Goal: Information Seeking & Learning: Learn about a topic

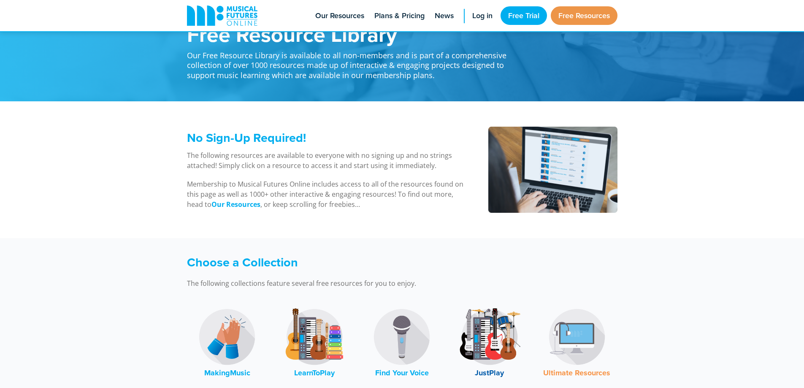
scroll to position [42, 0]
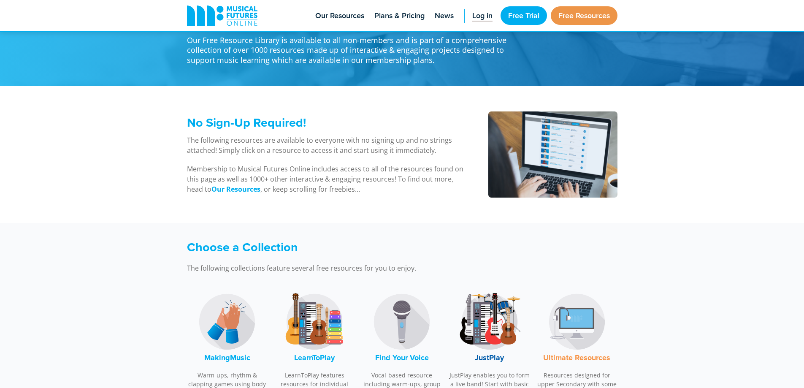
click at [475, 18] on span "Log in" at bounding box center [482, 15] width 20 height 11
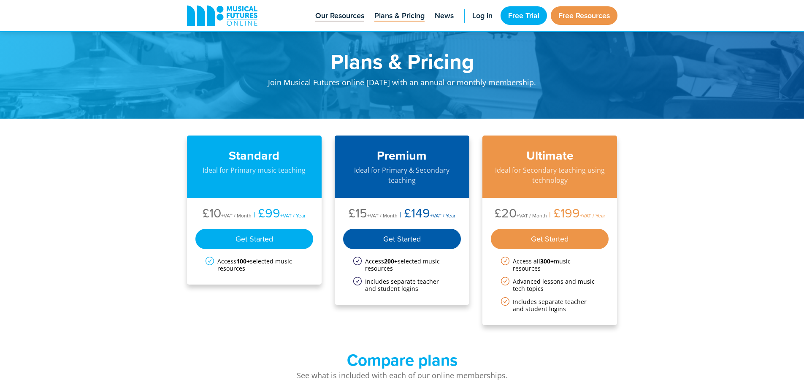
click at [346, 16] on span "Our Resources" at bounding box center [339, 15] width 49 height 11
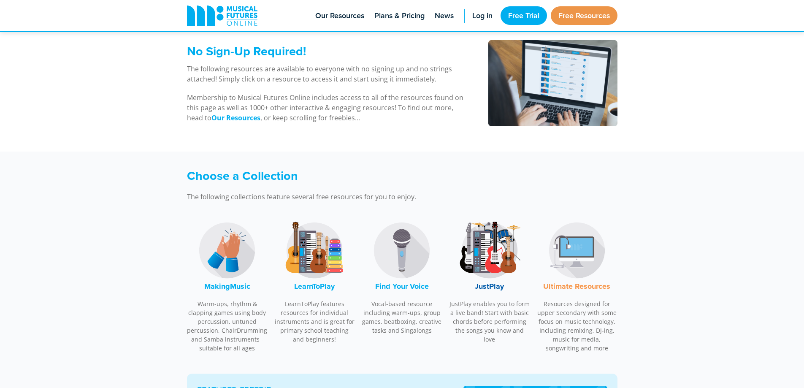
scroll to position [127, 0]
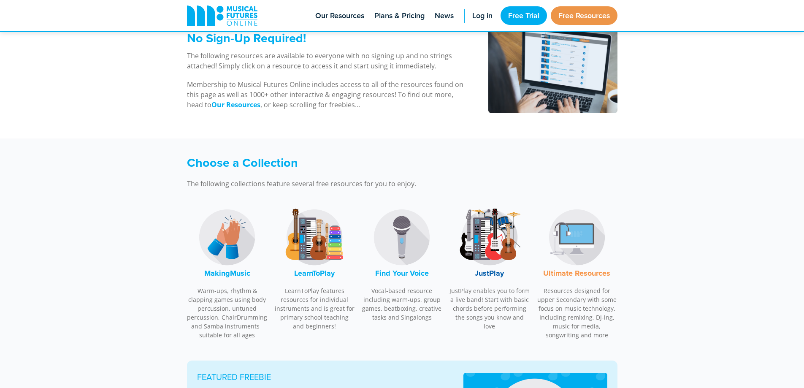
click at [307, 229] on img at bounding box center [314, 237] width 63 height 63
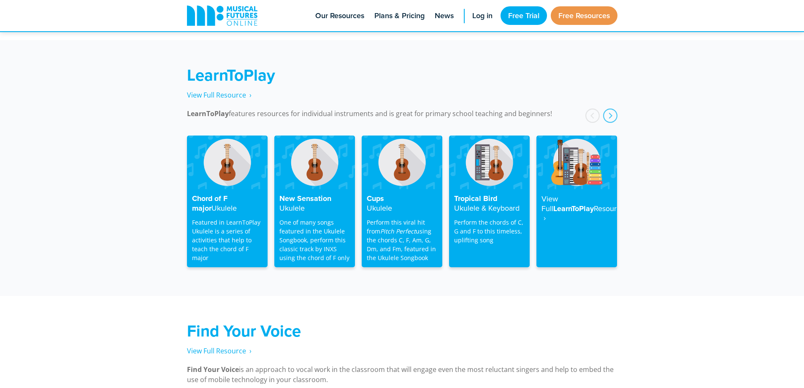
scroll to position [1356, 0]
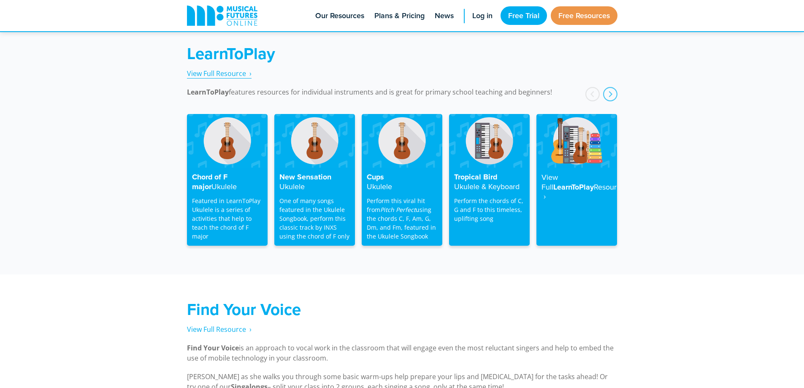
click at [220, 69] on span "View Full Resource‎‏‏‎ ‎ ›" at bounding box center [219, 73] width 65 height 9
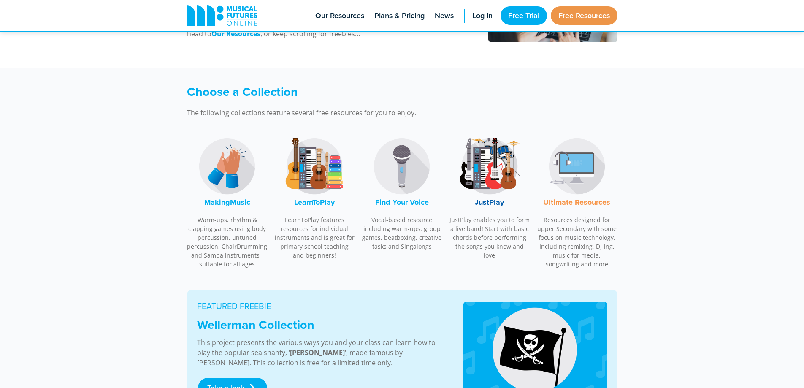
scroll to position [211, 0]
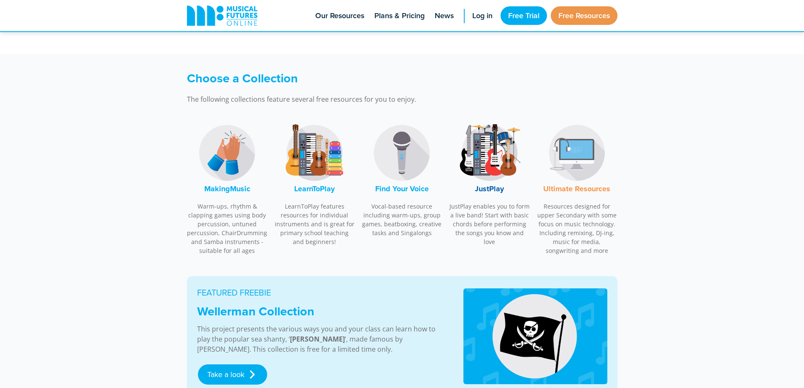
click at [308, 152] on img at bounding box center [314, 152] width 63 height 63
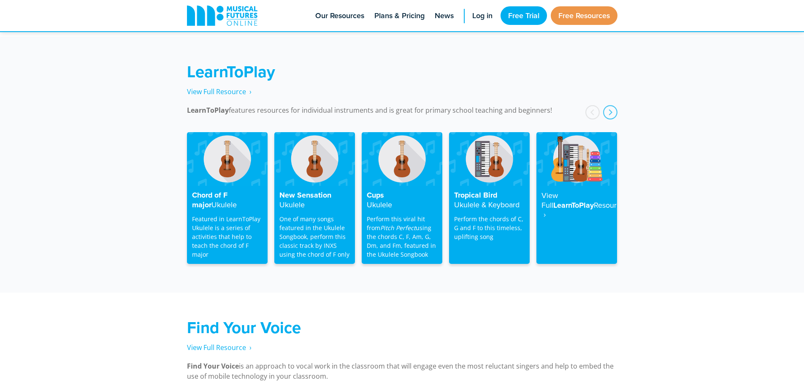
scroll to position [1356, 0]
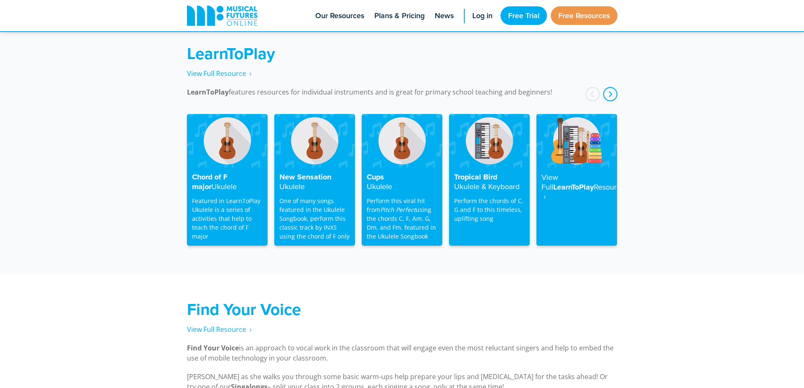
click at [614, 87] on div "next" at bounding box center [610, 94] width 14 height 14
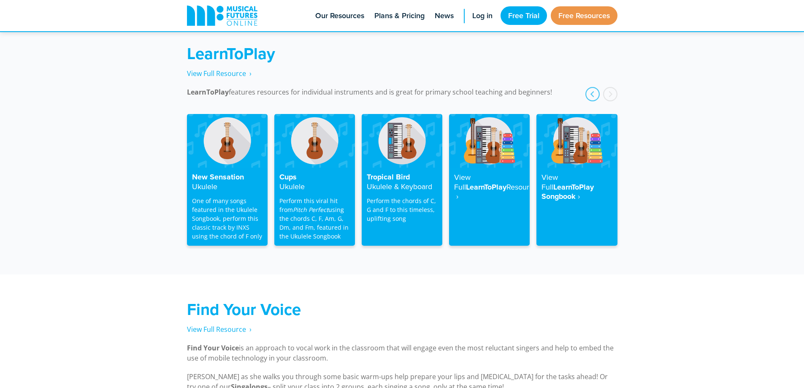
click at [614, 87] on div "next" at bounding box center [610, 94] width 14 height 14
click at [591, 87] on div "prev" at bounding box center [592, 94] width 14 height 14
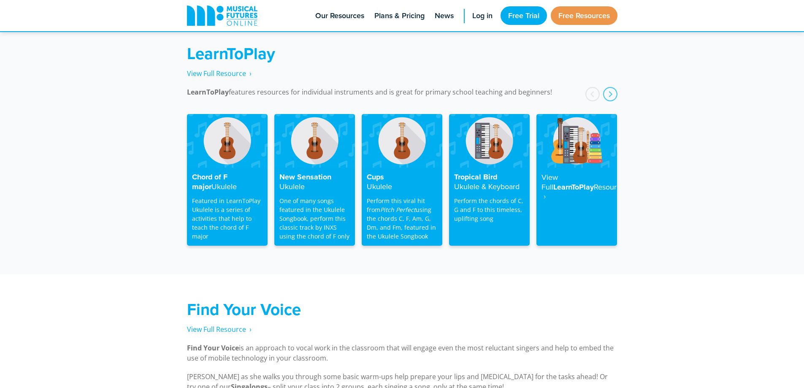
click at [591, 87] on div "prev" at bounding box center [592, 94] width 14 height 14
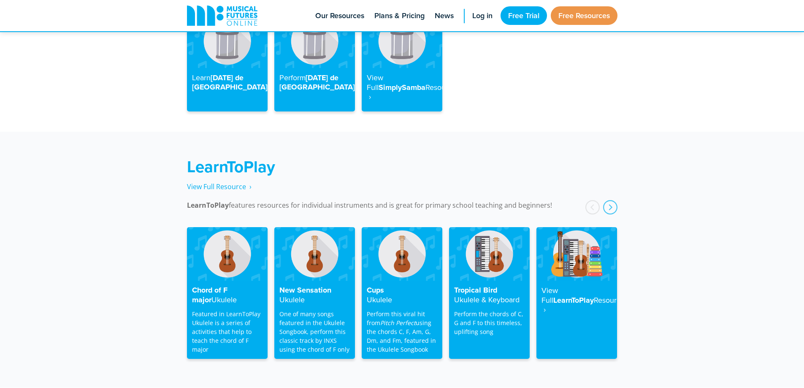
scroll to position [1229, 0]
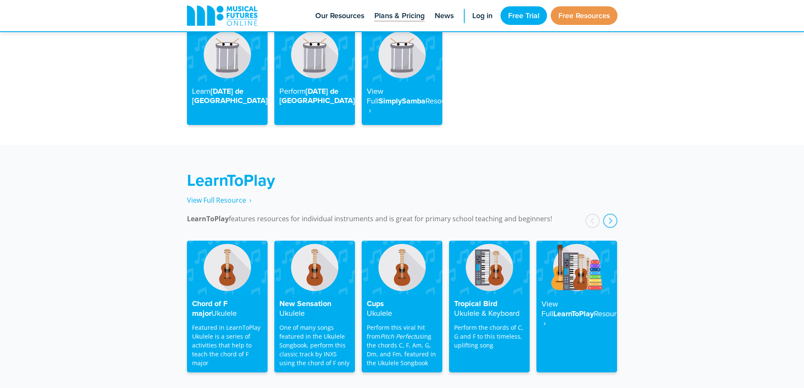
click at [388, 18] on span "Plans & Pricing" at bounding box center [399, 15] width 50 height 11
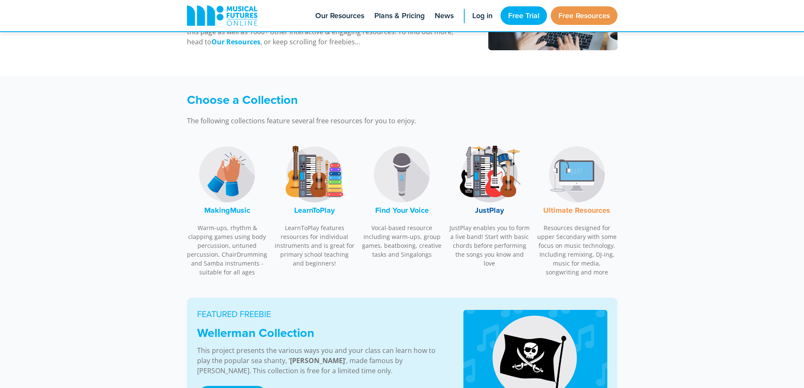
scroll to position [216, 0]
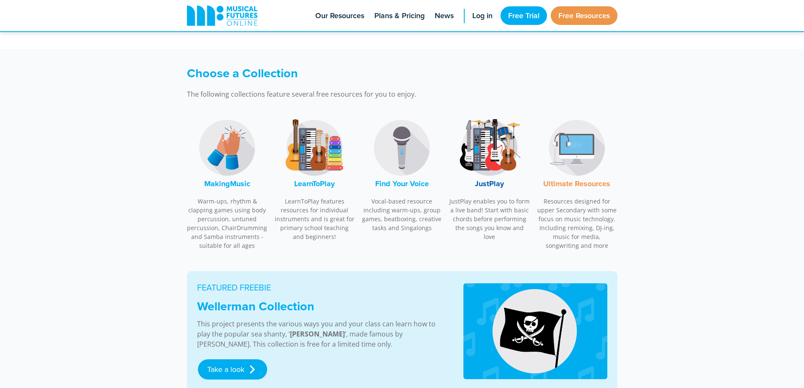
click at [581, 219] on p "Resources designed for upper Secondary with some focus on music technology. Inc…" at bounding box center [576, 223] width 81 height 53
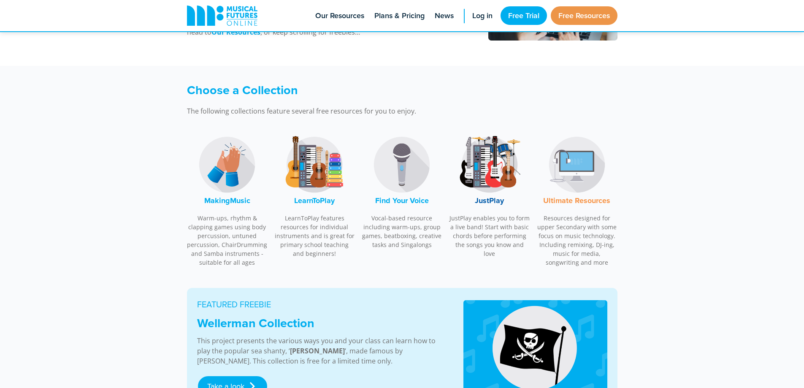
scroll to position [163, 0]
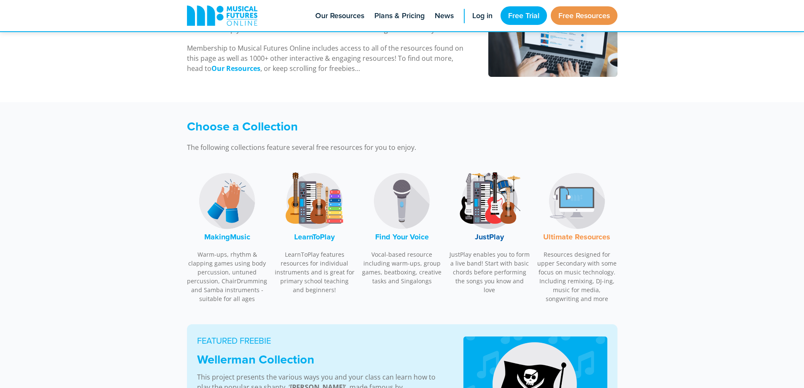
click at [319, 216] on img at bounding box center [314, 200] width 63 height 63
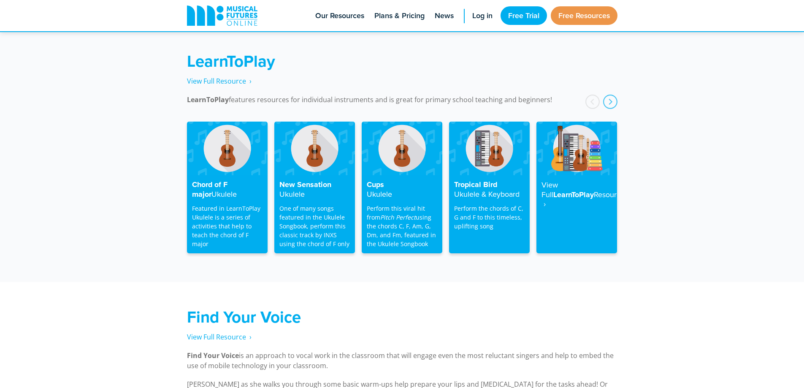
scroll to position [1356, 0]
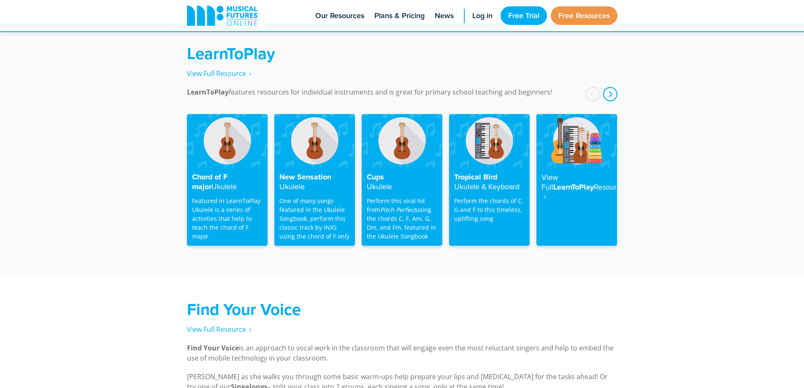
click at [608, 87] on div "next" at bounding box center [610, 94] width 14 height 14
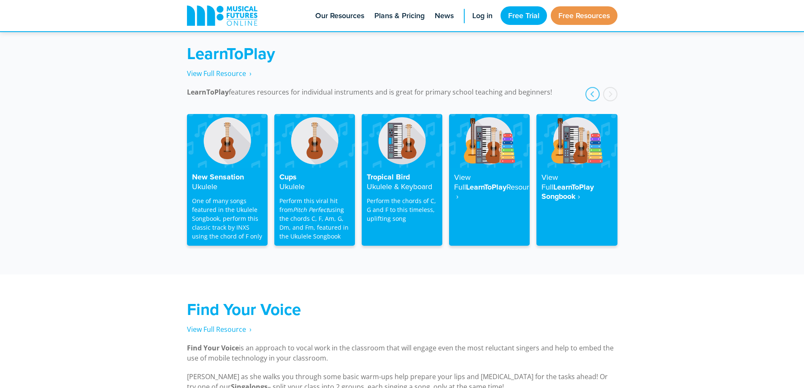
click at [608, 87] on div "next" at bounding box center [610, 94] width 14 height 14
click at [566, 168] on div "View Full LearnToPlay Songbook ‎ ›" at bounding box center [576, 207] width 81 height 78
